Goal: Transaction & Acquisition: Purchase product/service

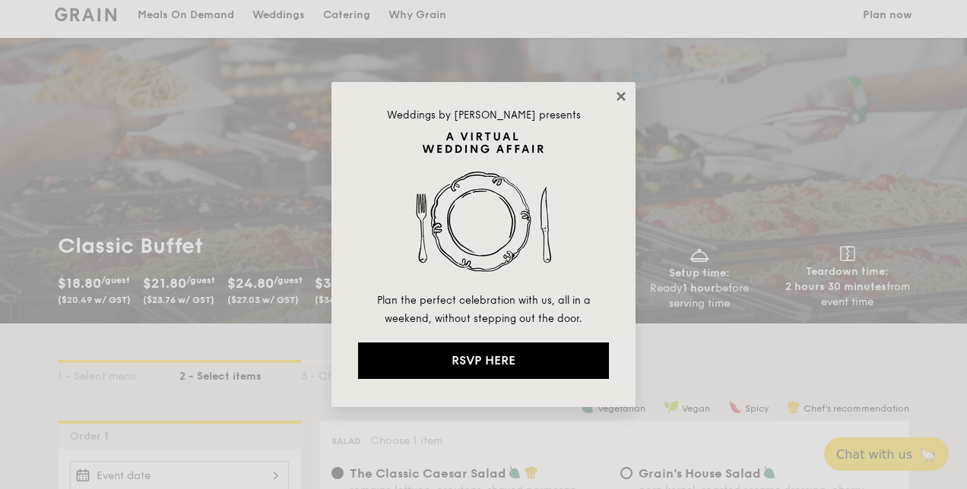
click at [614, 97] on icon at bounding box center [621, 97] width 14 height 14
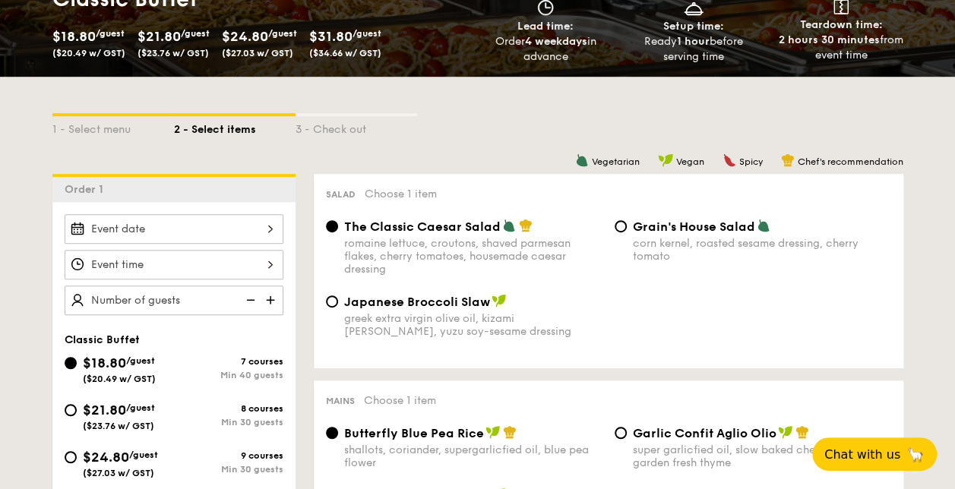
scroll to position [445, 0]
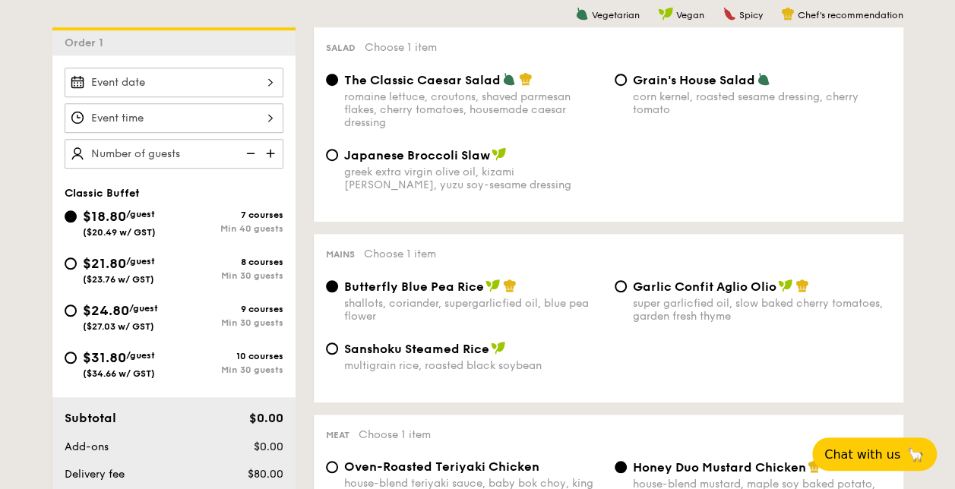
click at [103, 353] on span "$31.80" at bounding box center [104, 358] width 43 height 17
click at [77, 353] on input "$31.80 /guest ($34.66 w/ GST) 10 courses Min 30 guests" at bounding box center [71, 358] width 12 height 12
radio input "true"
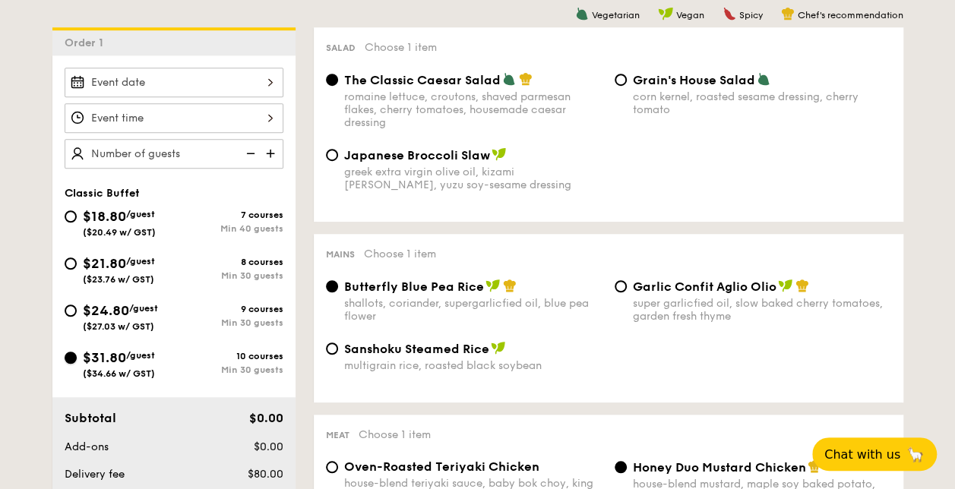
radio input "true"
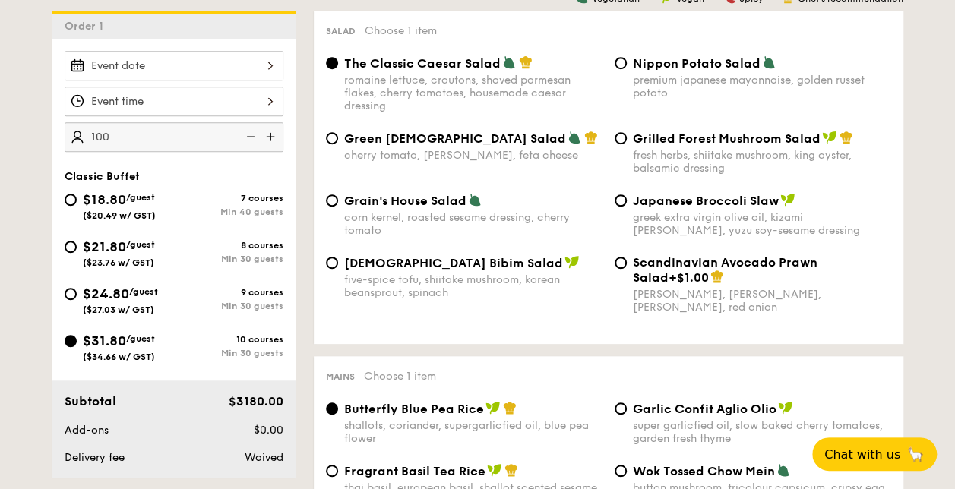
scroll to position [462, 0]
type input "100 guests"
click at [128, 286] on span "$24.80" at bounding box center [106, 293] width 46 height 17
click at [77, 287] on input "$24.80 /guest ($27.03 w/ GST) 9 courses Min 30 guests" at bounding box center [71, 293] width 12 height 12
radio input "true"
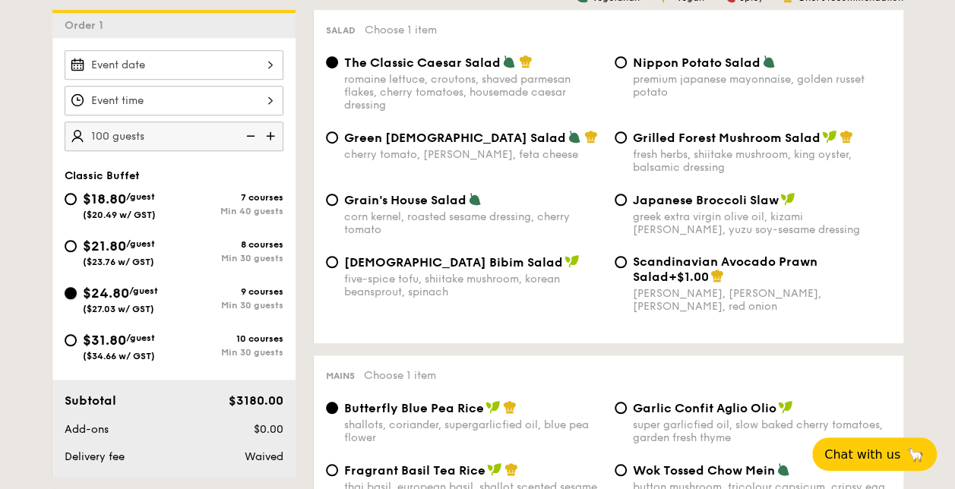
radio input "true"
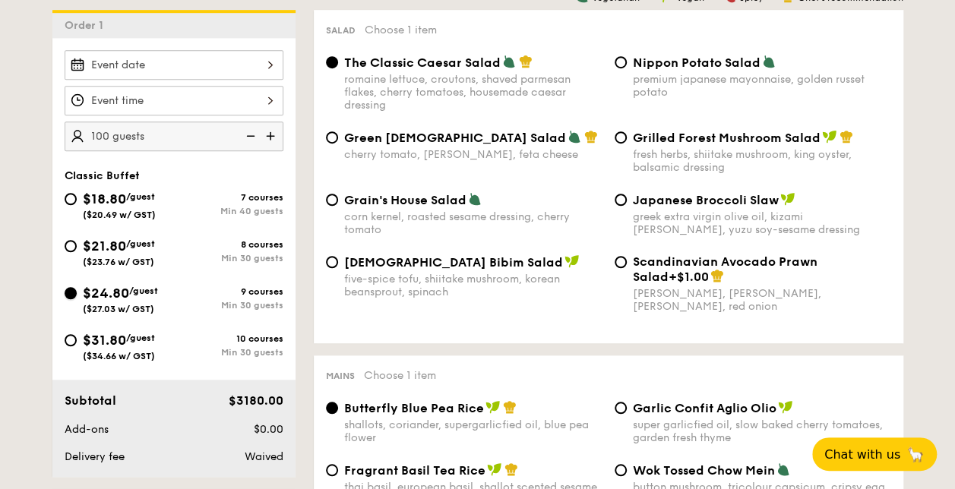
radio input "true"
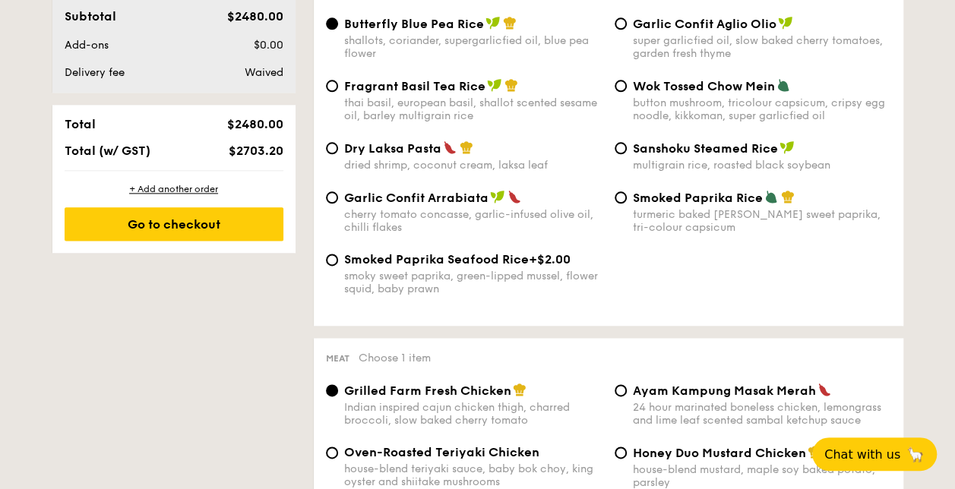
scroll to position [847, 0]
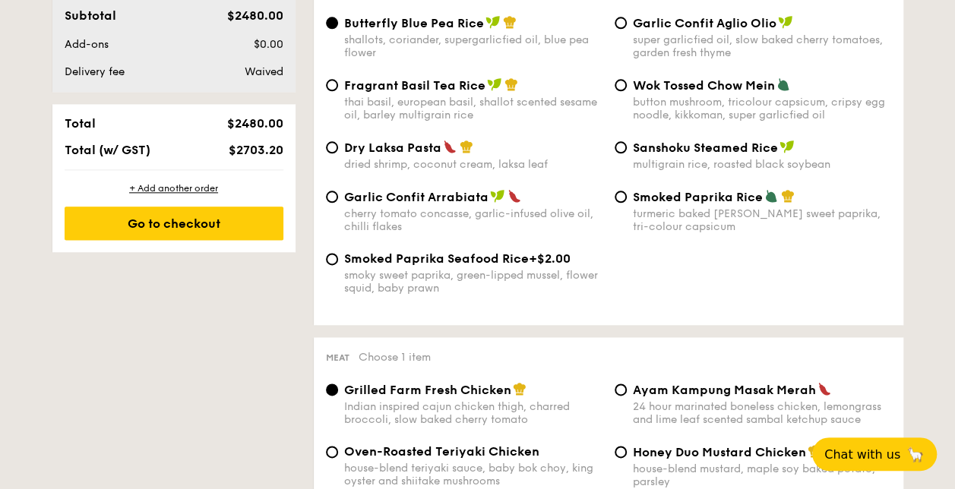
click at [743, 261] on div "Smoked Paprika Seafood Rice +$2.00 smoky sweet paprika, green-lipped mussel, fl…" at bounding box center [608, 283] width 577 height 62
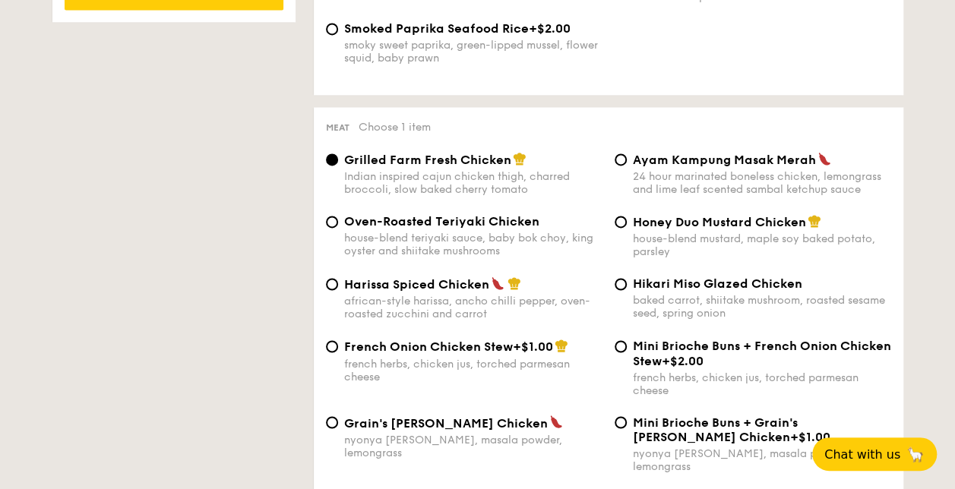
scroll to position [1078, 0]
click at [622, 352] on input "Mini Brioche Buns + French Onion Chicken Stew +$2.00 french herbs, chicken jus,…" at bounding box center [621, 346] width 12 height 12
radio input "true"
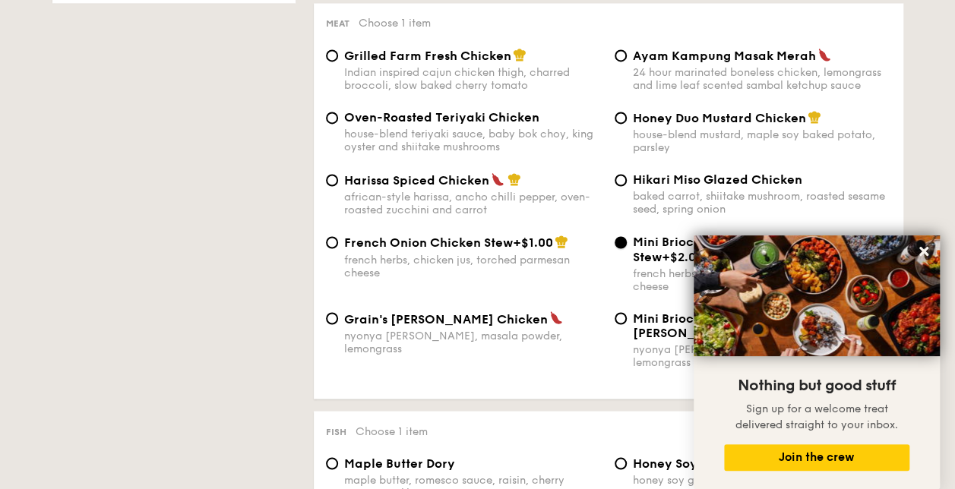
scroll to position [1188, 0]
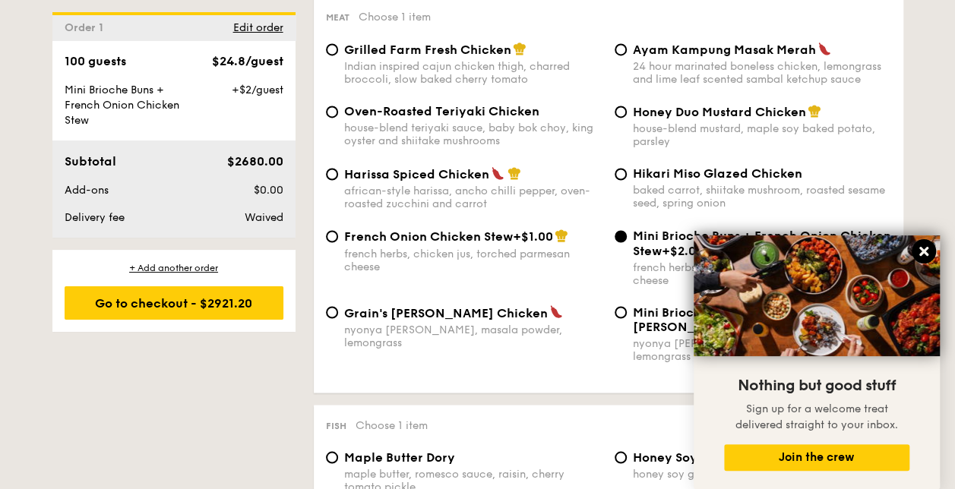
click at [917, 256] on icon at bounding box center [924, 252] width 14 height 14
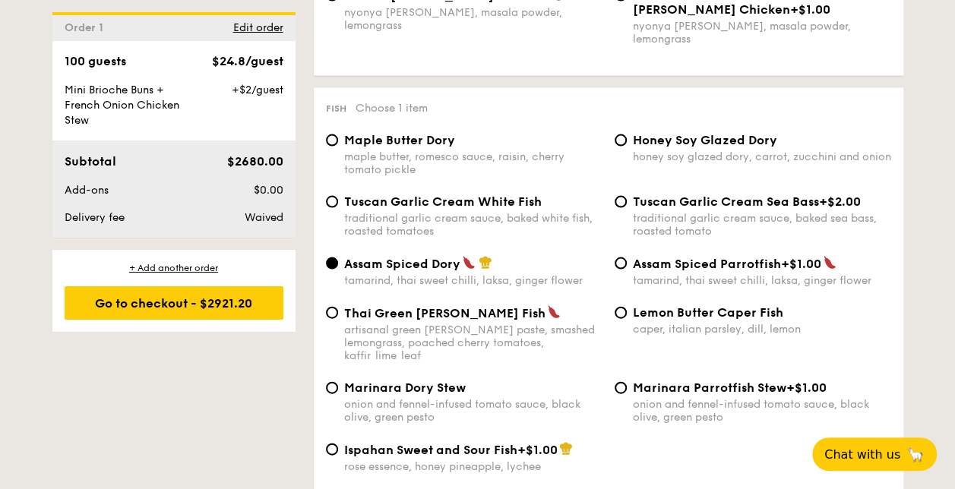
scroll to position [1506, 0]
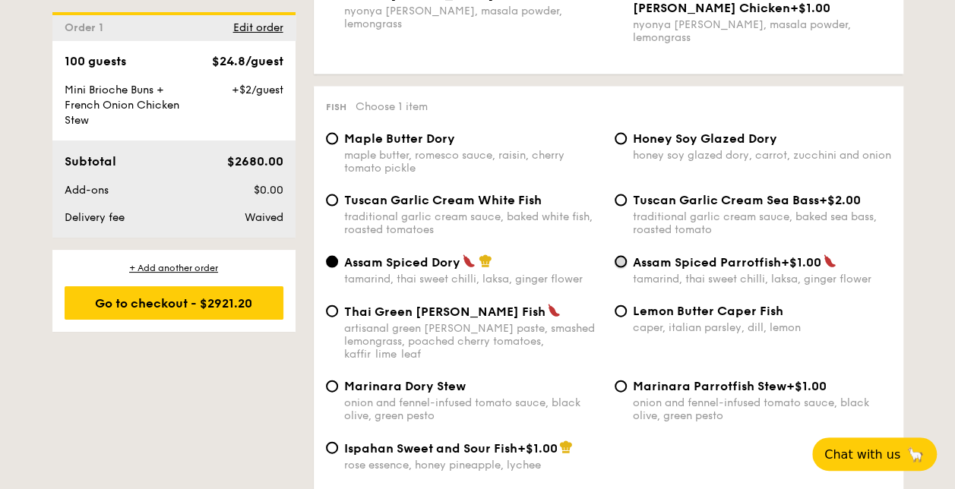
click at [619, 263] on input "Assam Spiced Parrotfish +$1.00 tamarind, thai sweet chilli, laksa, ginger flower" at bounding box center [621, 262] width 12 height 12
radio input "true"
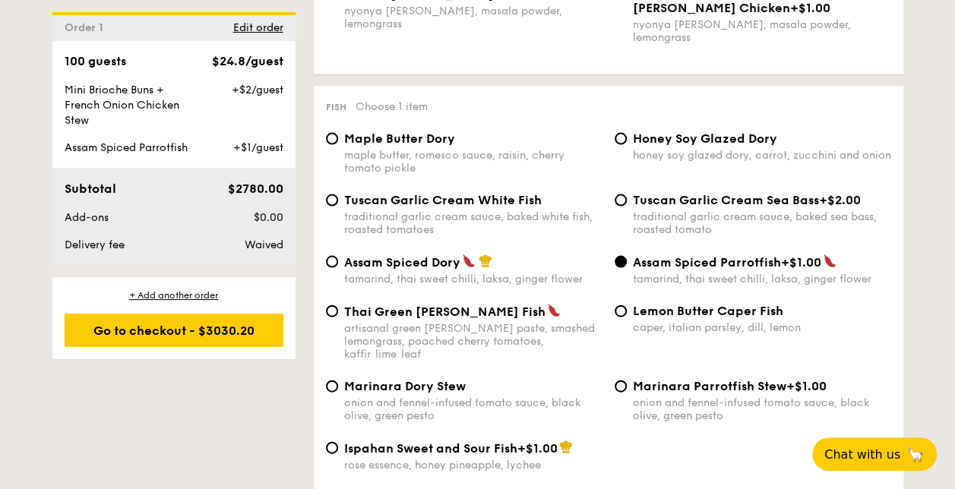
click at [365, 258] on span "Assam Spiced Dory" at bounding box center [402, 262] width 116 height 14
click at [338, 258] on input "Assam Spiced Dory tamarind, thai sweet chilli, laksa, ginger flower" at bounding box center [332, 262] width 12 height 12
radio input "true"
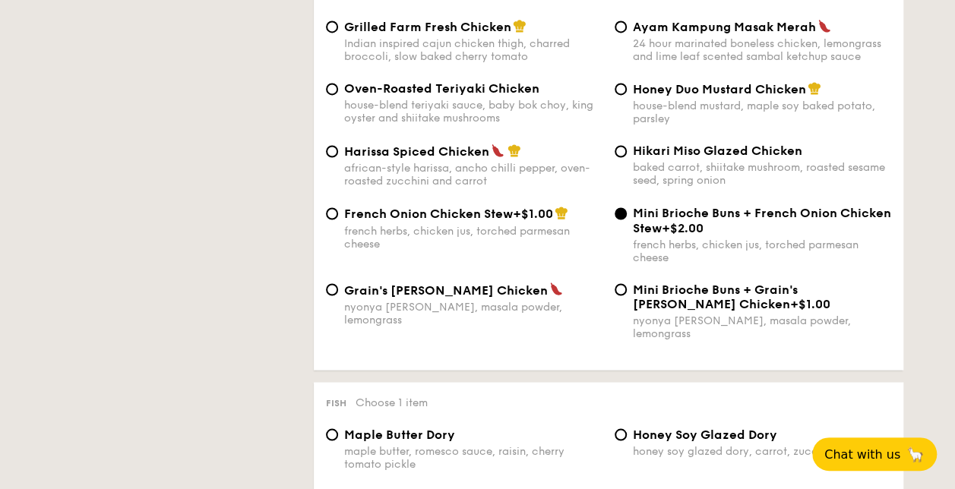
scroll to position [1175, 0]
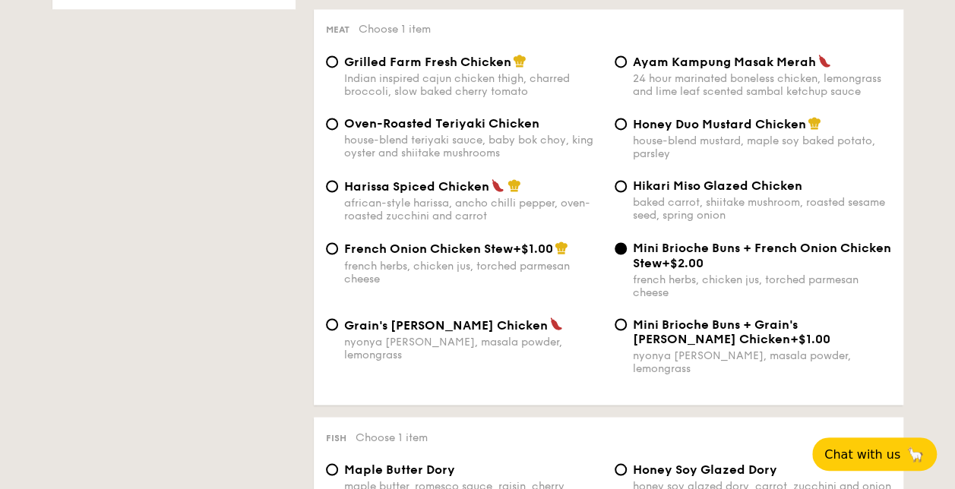
click at [474, 249] on span "French Onion Chicken Stew" at bounding box center [428, 249] width 169 height 14
click at [338, 249] on input "French Onion Chicken Stew +$1.00 french herbs, chicken jus, torched parmesan ch…" at bounding box center [332, 248] width 12 height 12
radio input "true"
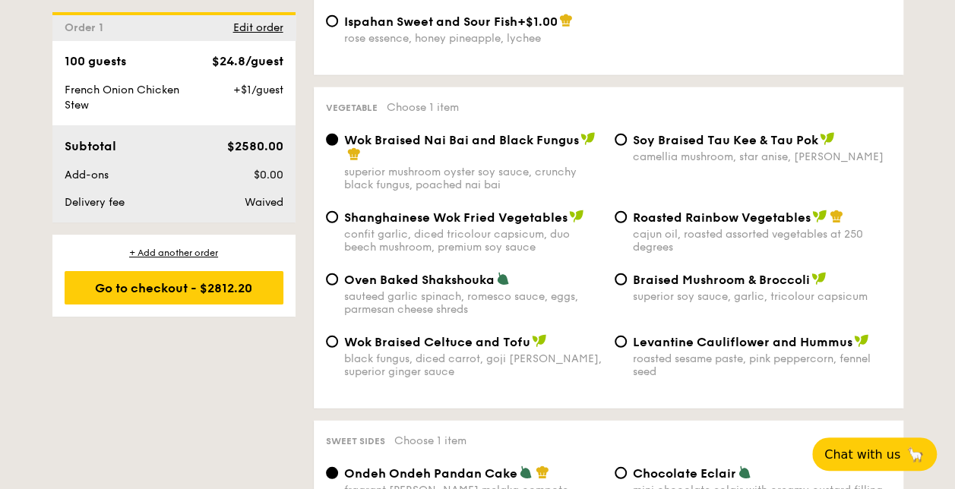
scroll to position [1935, 0]
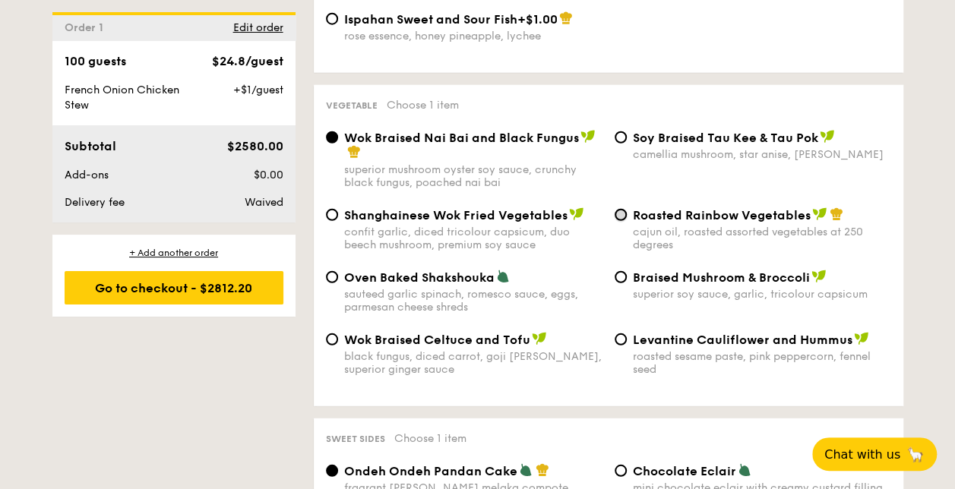
click at [625, 209] on input "Roasted Rainbow Vegetables cajun oil, roasted assorted vegetables at 250 degrees" at bounding box center [621, 215] width 12 height 12
radio input "true"
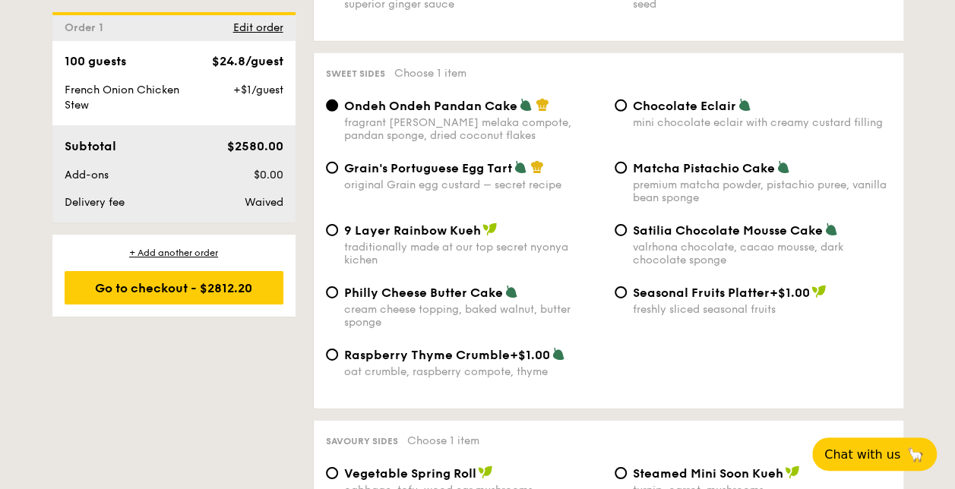
scroll to position [2302, 0]
click at [488, 350] on span "Raspberry Thyme Crumble" at bounding box center [427, 354] width 166 height 14
click at [338, 350] on input "Raspberry Thyme Crumble +$1.00 oat crumble, raspberry compote, thyme" at bounding box center [332, 354] width 12 height 12
radio input "true"
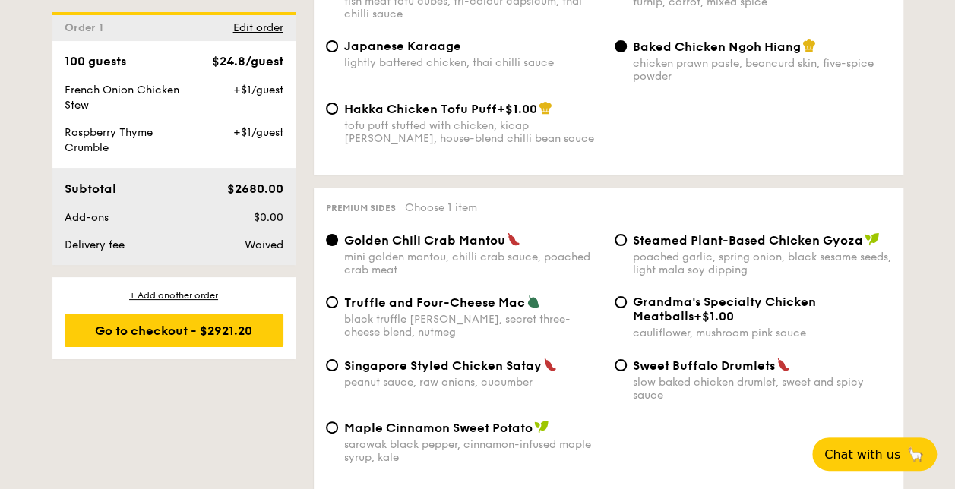
scroll to position [2839, 0]
click at [617, 299] on input "Grandma's Specialty Chicken Meatballs +$1.00 cauliflower, mushroom pink sauce" at bounding box center [621, 302] width 12 height 12
radio input "true"
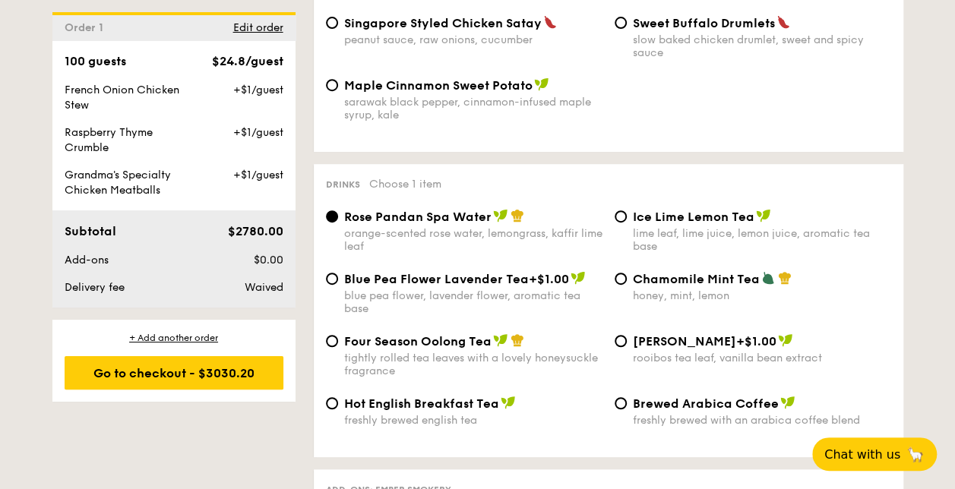
scroll to position [2921, 0]
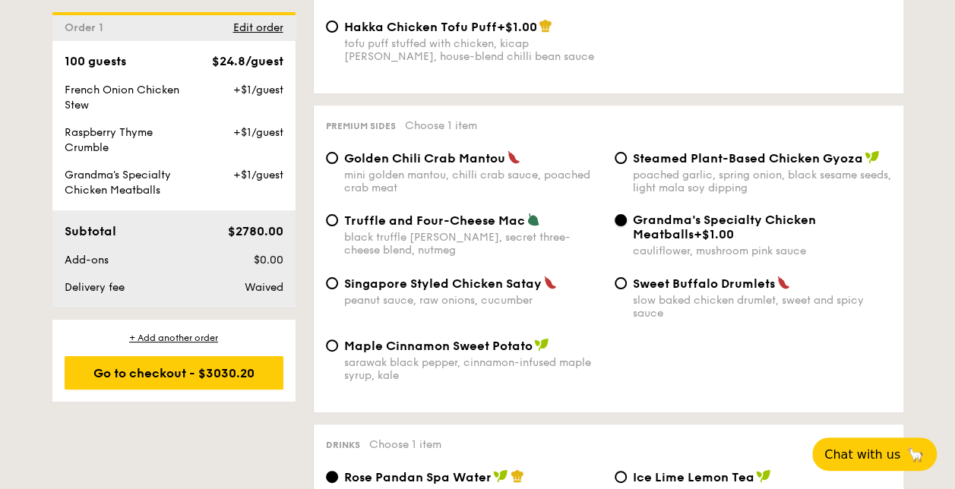
click at [622, 214] on input "Grandma's Specialty Chicken Meatballs +$1.00 cauliflower, mushroom pink sauce" at bounding box center [621, 220] width 12 height 12
click at [377, 151] on span "Golden Chili Crab Mantou" at bounding box center [424, 158] width 161 height 14
click at [338, 152] on input "Golden Chili Crab Mantou mini golden mantou, chilli crab sauce, poached crab me…" at bounding box center [332, 158] width 12 height 12
radio input "true"
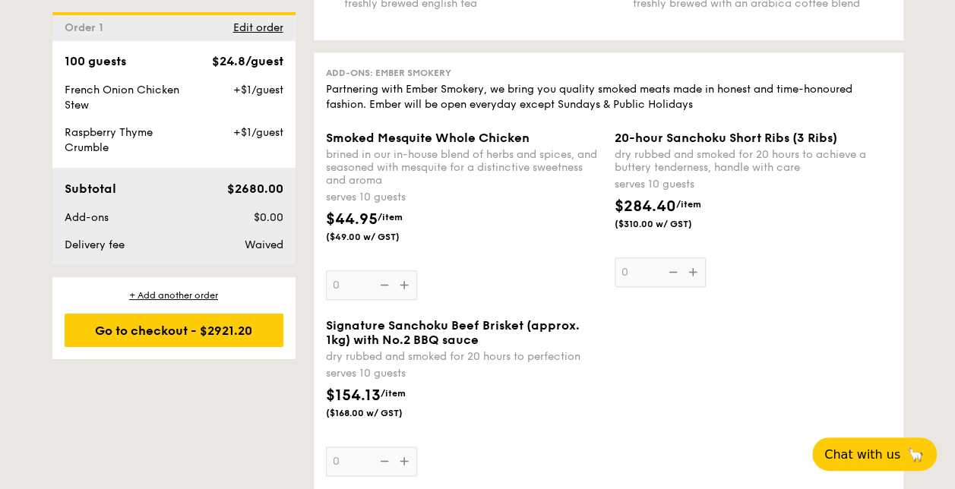
scroll to position [3601, 0]
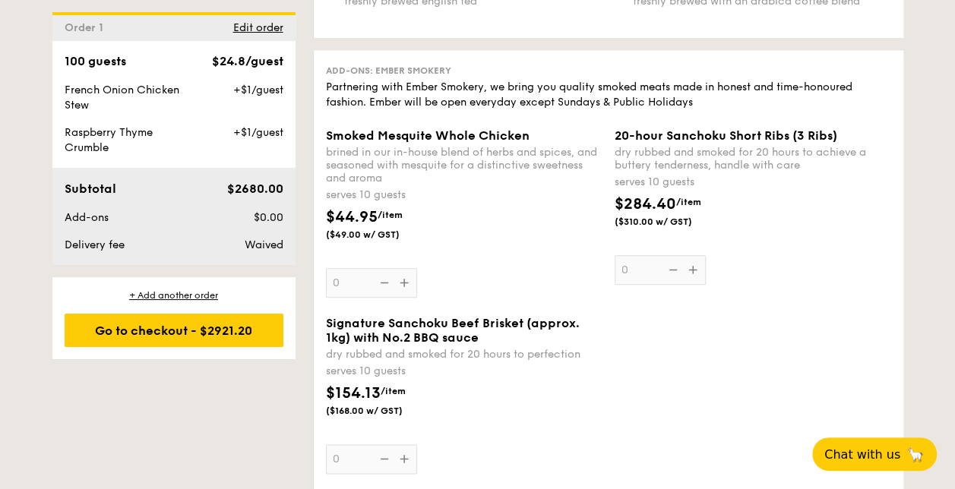
click at [407, 280] on div "Smoked Mesquite Whole Chicken brined in our in-house blend of herbs and spices,…" at bounding box center [464, 212] width 277 height 169
click at [407, 280] on input "0" at bounding box center [371, 283] width 91 height 30
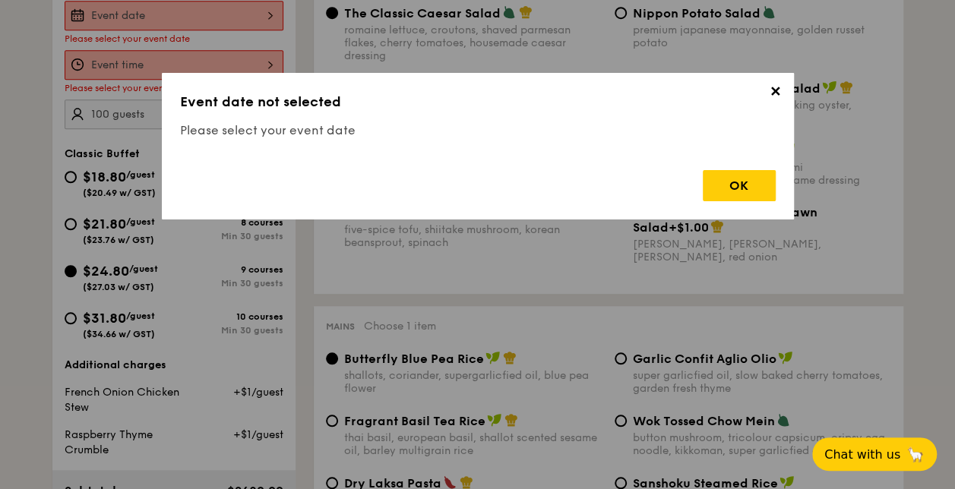
scroll to position [448, 0]
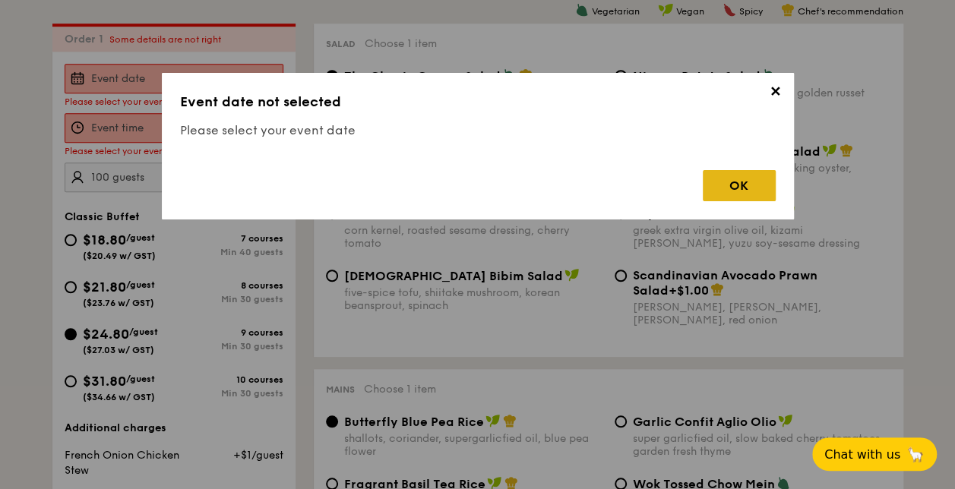
click at [755, 185] on div "OK" at bounding box center [739, 185] width 73 height 31
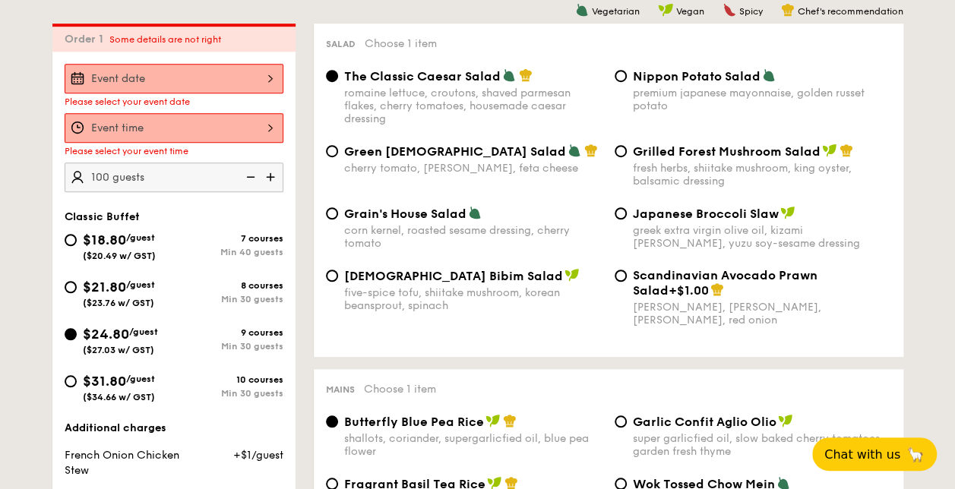
click at [234, 56] on div "Please select your event date Please select your event time 100 guests Classic …" at bounding box center [173, 341] width 243 height 579
click at [236, 64] on div at bounding box center [174, 79] width 219 height 30
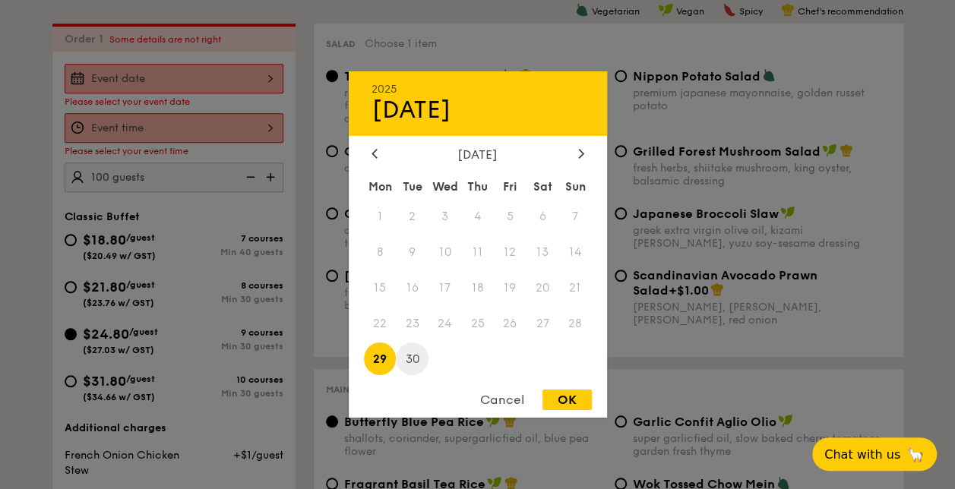
click at [411, 351] on span "30" at bounding box center [412, 359] width 33 height 33
click at [579, 397] on div "OK" at bounding box center [567, 400] width 49 height 21
type input "[DATE]"
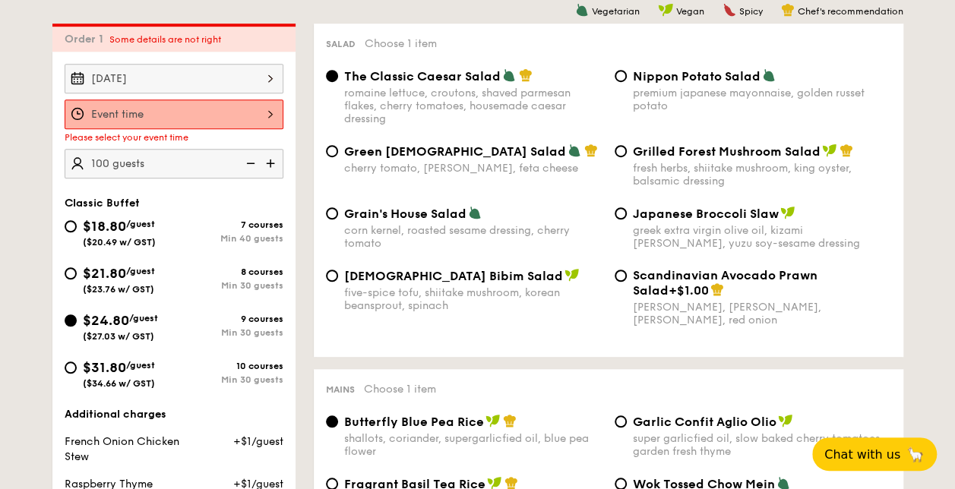
click at [234, 104] on div at bounding box center [174, 115] width 219 height 30
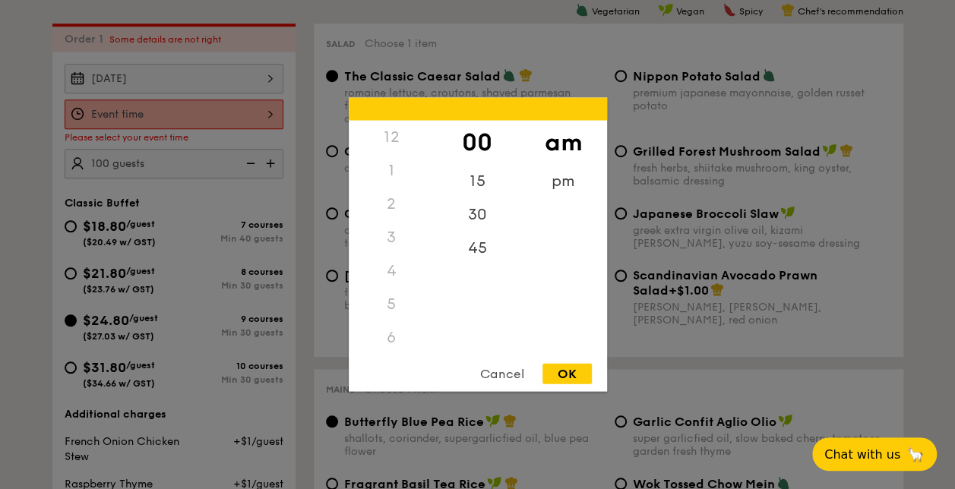
scroll to position [179, 0]
click at [547, 179] on div "pm" at bounding box center [563, 187] width 86 height 44
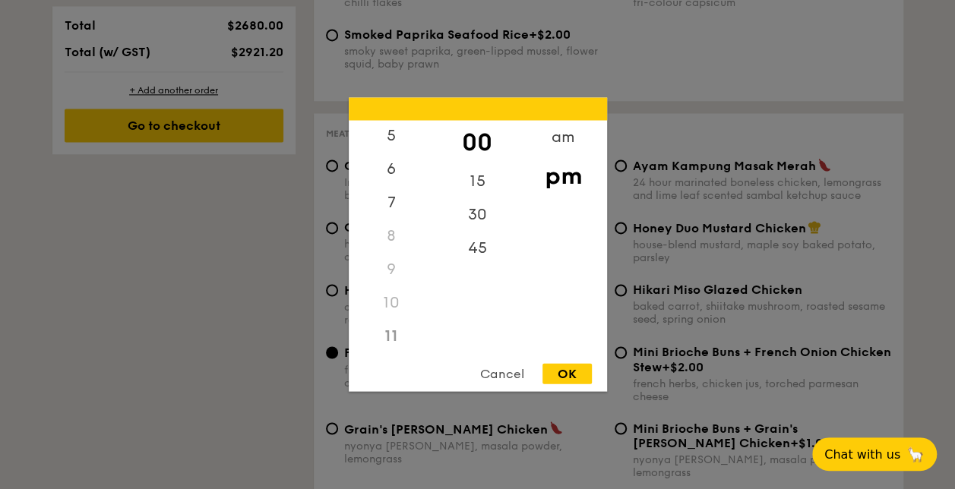
scroll to position [0, 0]
click at [400, 132] on div "12" at bounding box center [392, 143] width 86 height 44
click at [584, 360] on div "12 1 2 3 4 5 6 7 8 9 10 11 00 15 30 45 am pm Cancel OK" at bounding box center [478, 245] width 258 height 294
click at [585, 366] on div "OK" at bounding box center [567, 374] width 49 height 21
type input "12:00PM"
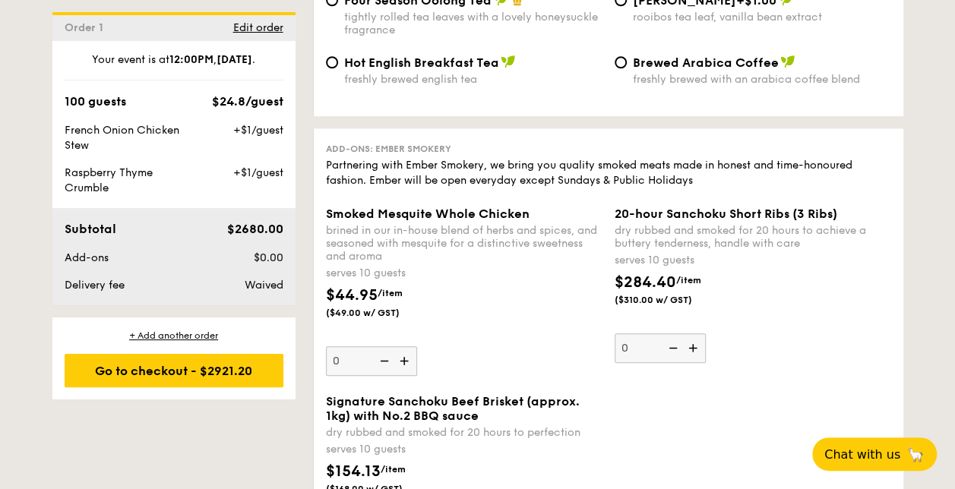
scroll to position [3493, 0]
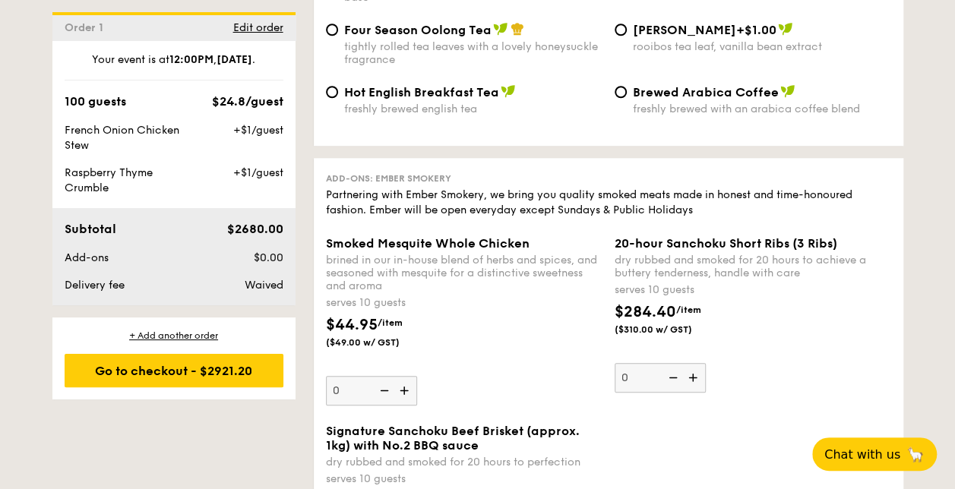
click at [408, 394] on img at bounding box center [405, 390] width 23 height 29
click at [408, 394] on input "0" at bounding box center [371, 391] width 91 height 30
type input "1"
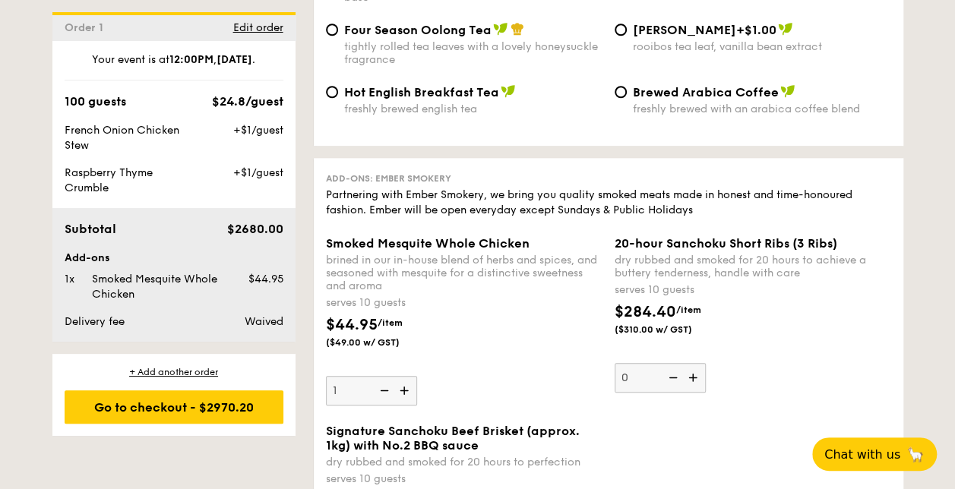
click at [489, 380] on div "Smoked Mesquite Whole Chicken brined in our in-house blend of herbs and spices,…" at bounding box center [464, 320] width 277 height 169
click at [417, 380] on input "1" at bounding box center [371, 391] width 91 height 30
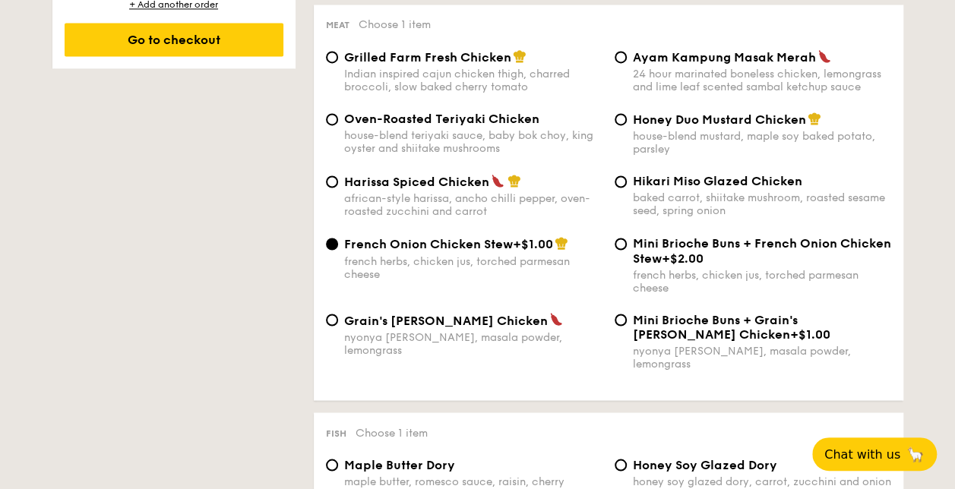
scroll to position [1181, 0]
click at [669, 247] on span "Mini Brioche Buns + French Onion Chicken Stew" at bounding box center [762, 250] width 258 height 29
click at [627, 247] on input "Mini Brioche Buns + French Onion Chicken Stew +$2.00 french herbs, chicken jus,…" at bounding box center [621, 243] width 12 height 12
radio input "true"
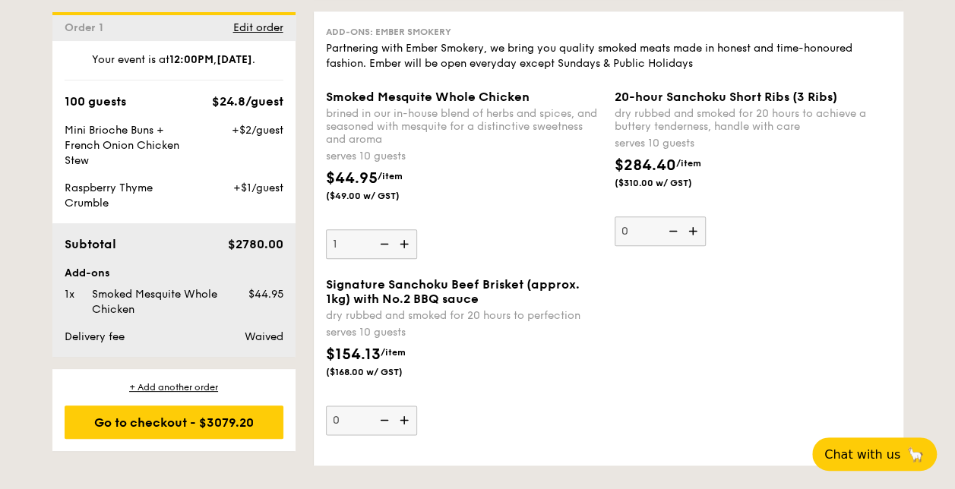
scroll to position [3643, 0]
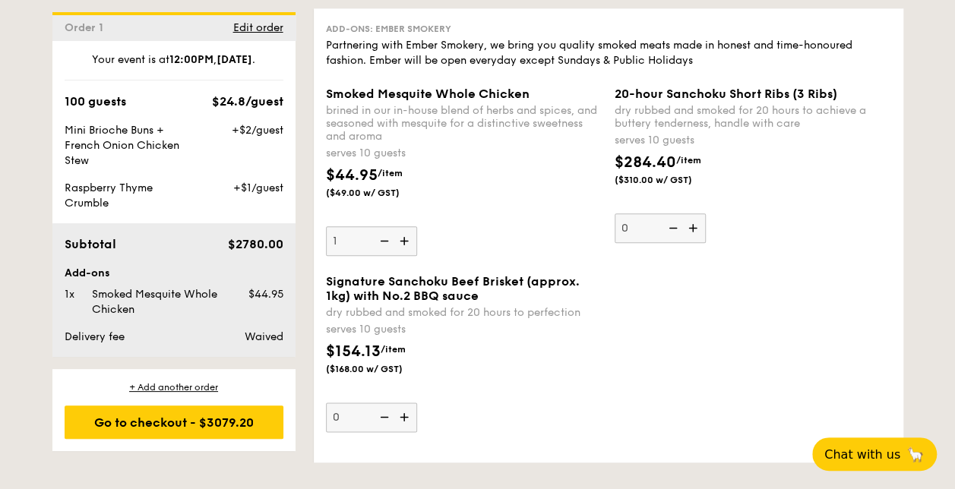
click at [383, 245] on img at bounding box center [383, 240] width 23 height 29
click at [383, 245] on input "1" at bounding box center [371, 241] width 91 height 30
type input "0"
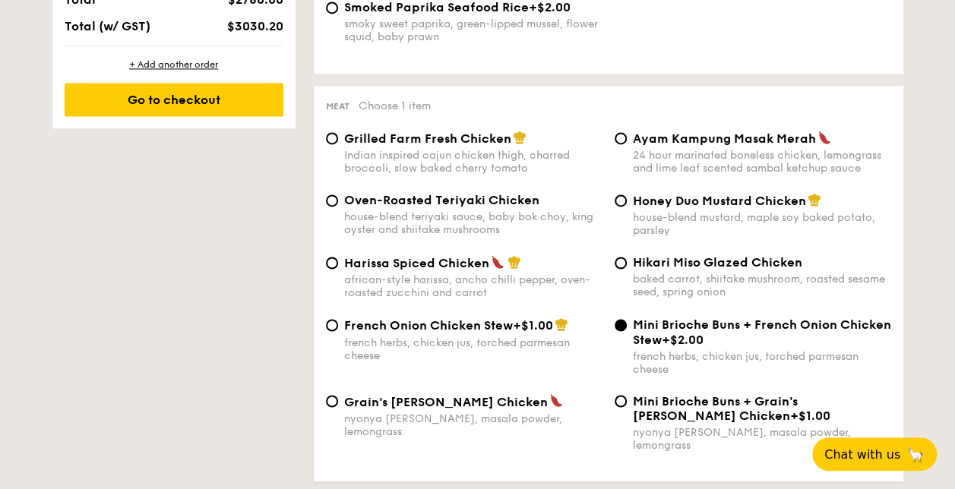
scroll to position [1106, 0]
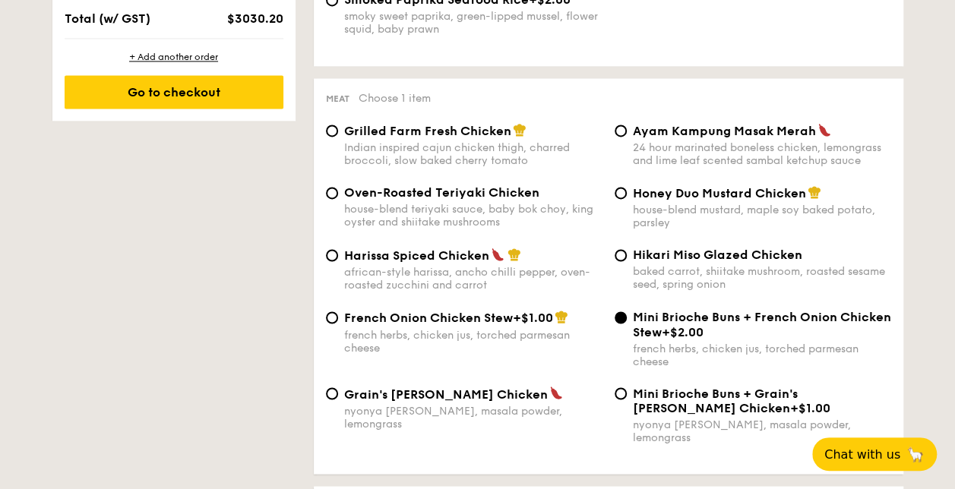
click at [386, 148] on div "Indian inspired cajun chicken thigh, charred broccoli, slow baked cherry tomato" at bounding box center [473, 154] width 258 height 26
click at [338, 137] on input "Grilled Farm Fresh Chicken Indian inspired cajun chicken thigh, charred broccol…" at bounding box center [332, 131] width 12 height 12
radio input "true"
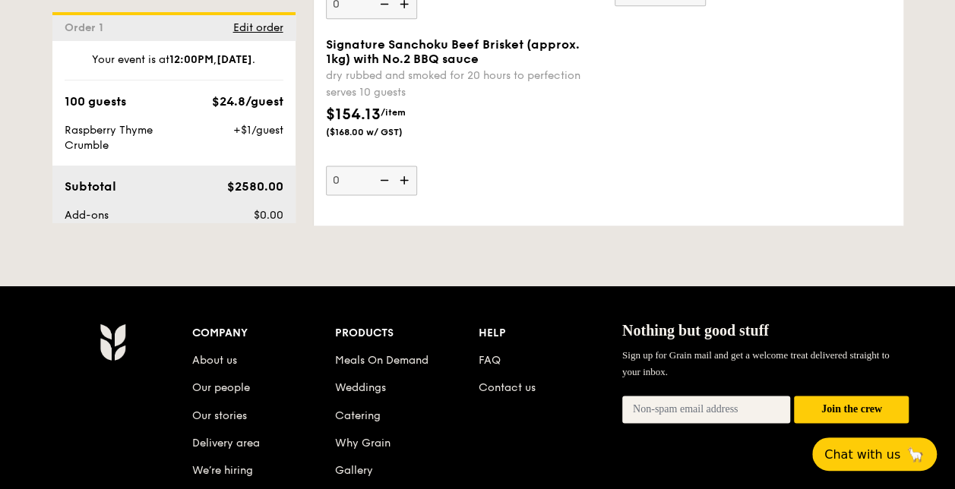
scroll to position [3881, 0]
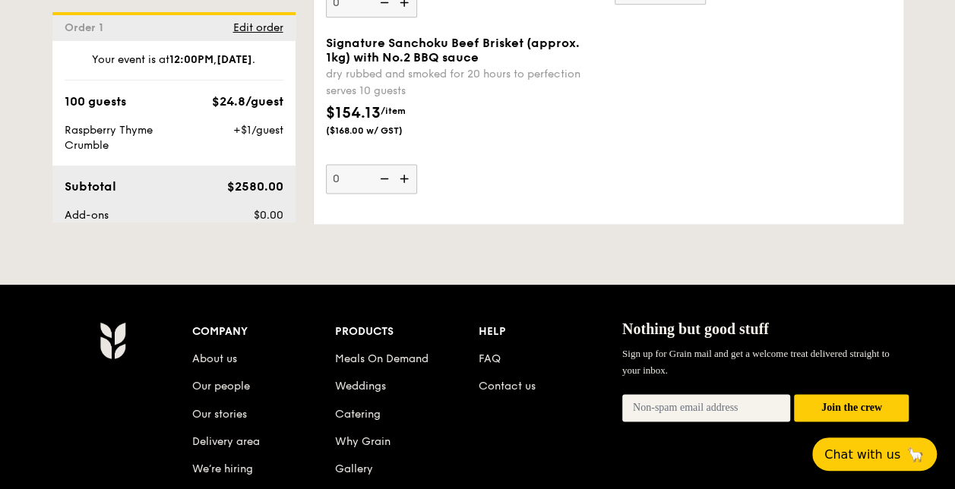
click at [401, 174] on img at bounding box center [405, 178] width 23 height 29
click at [401, 174] on input "0" at bounding box center [371, 179] width 91 height 30
click at [474, 150] on div "$154.13 /item ($168.00 w/ GST)" at bounding box center [464, 128] width 289 height 53
click at [417, 164] on input "1" at bounding box center [371, 179] width 91 height 30
click at [450, 128] on div "$154.13 /item ($168.00 w/ GST)" at bounding box center [464, 128] width 289 height 53
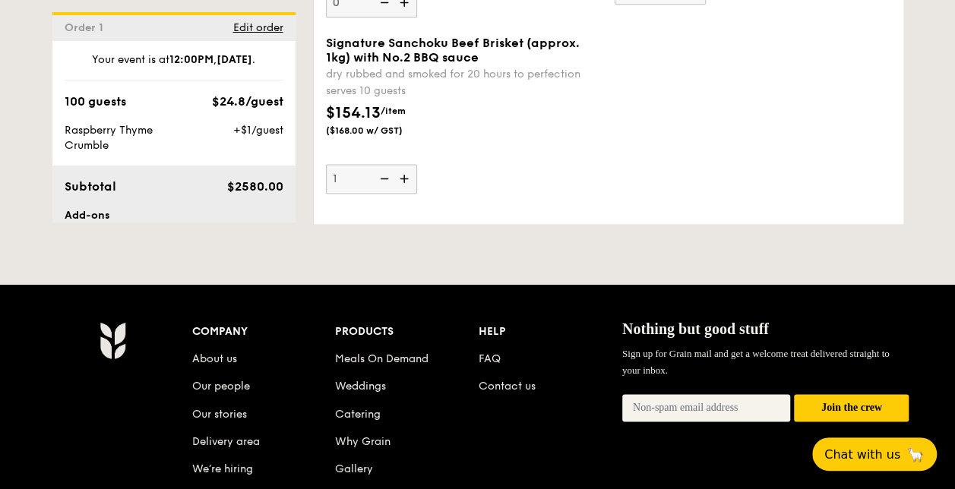
click at [417, 164] on input "1" at bounding box center [371, 179] width 91 height 30
click at [404, 175] on img at bounding box center [405, 178] width 23 height 29
click at [404, 175] on input "1" at bounding box center [371, 179] width 91 height 30
type input "2"
click at [354, 174] on input "2" at bounding box center [371, 179] width 91 height 30
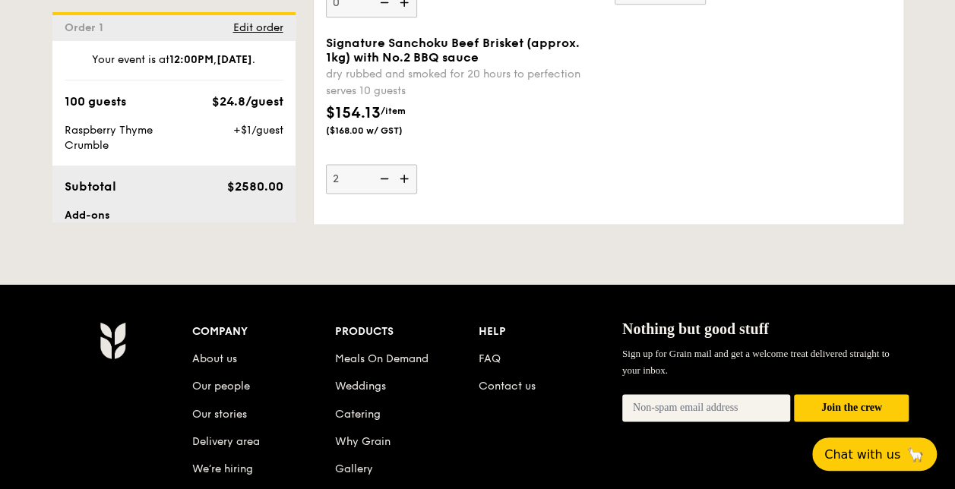
click at [362, 183] on input "2" at bounding box center [371, 179] width 91 height 30
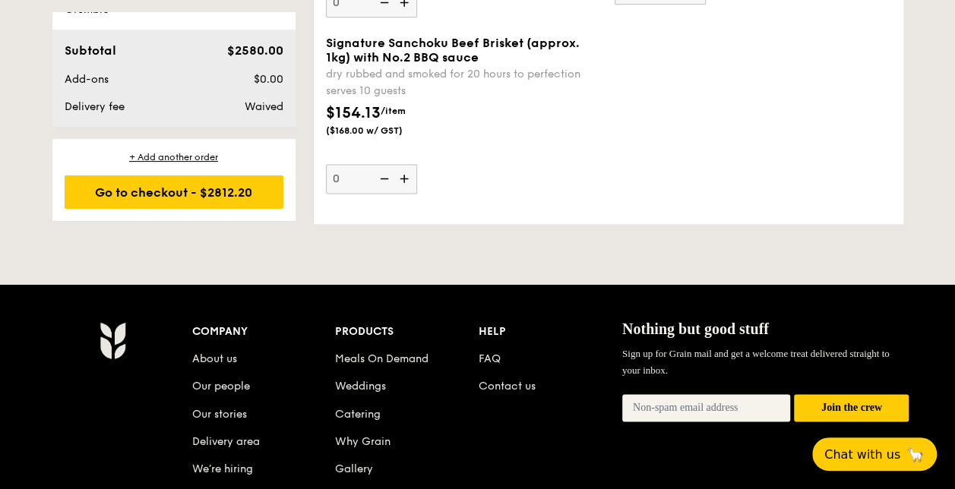
scroll to position [3893, 0]
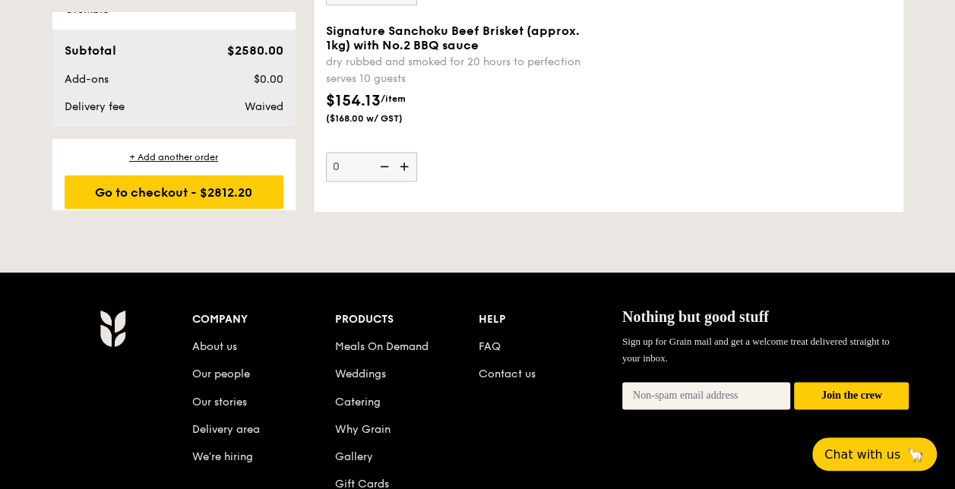
click at [407, 168] on img at bounding box center [405, 166] width 23 height 29
click at [407, 168] on input "0" at bounding box center [371, 167] width 91 height 30
type input "1"
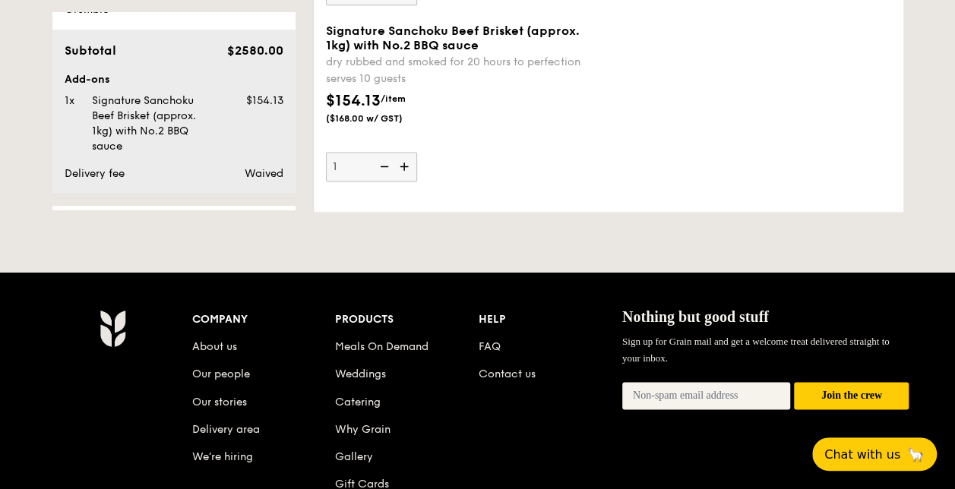
scroll to position [215, 0]
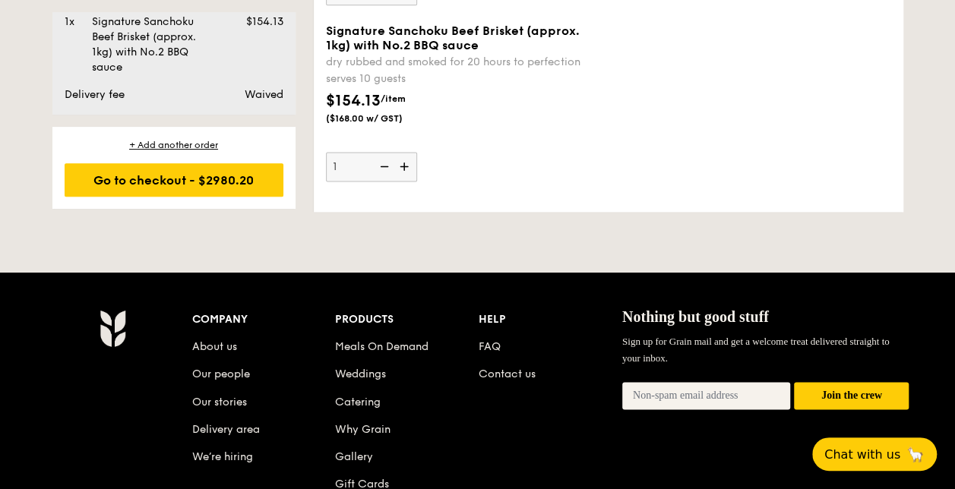
click at [498, 140] on div "$154.13 /item ($168.00 w/ GST)" at bounding box center [464, 116] width 289 height 53
click at [417, 152] on input "1" at bounding box center [371, 167] width 91 height 30
click at [498, 140] on div "$154.13 /item ($168.00 w/ GST)" at bounding box center [464, 116] width 289 height 53
click at [417, 152] on input "1" at bounding box center [371, 167] width 91 height 30
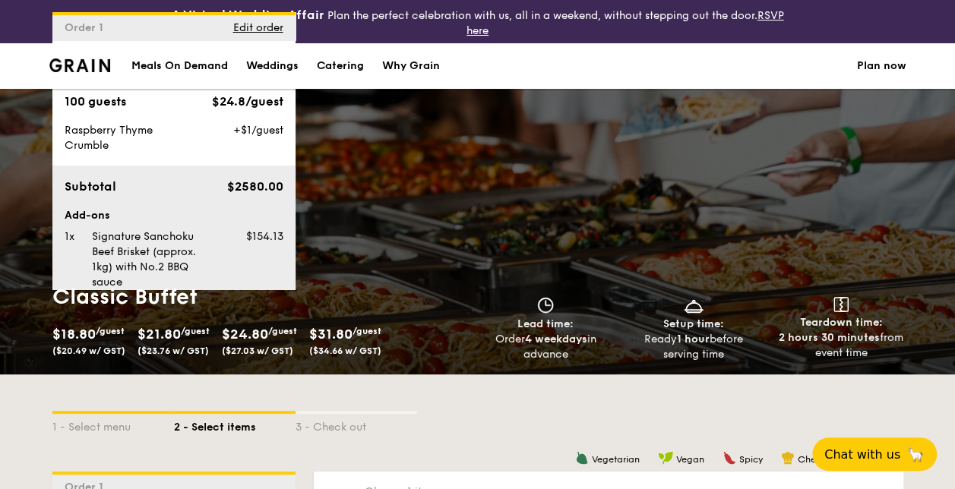
scroll to position [3813, 0]
